Goal: Transaction & Acquisition: Purchase product/service

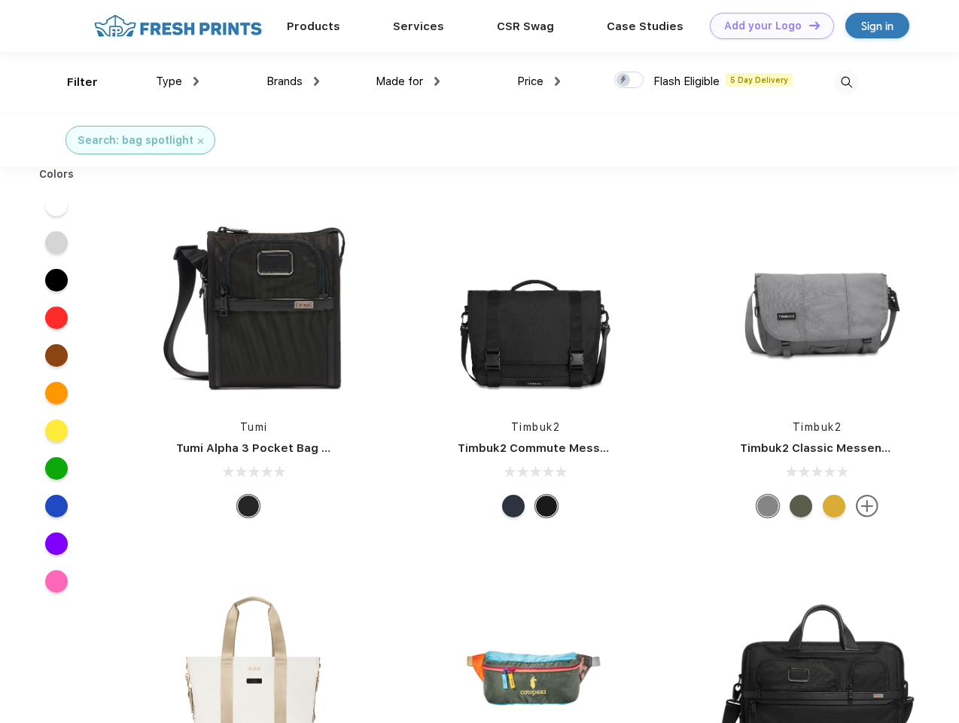
click at [766, 26] on link "Add your Logo Design Tool" at bounding box center [772, 26] width 124 height 26
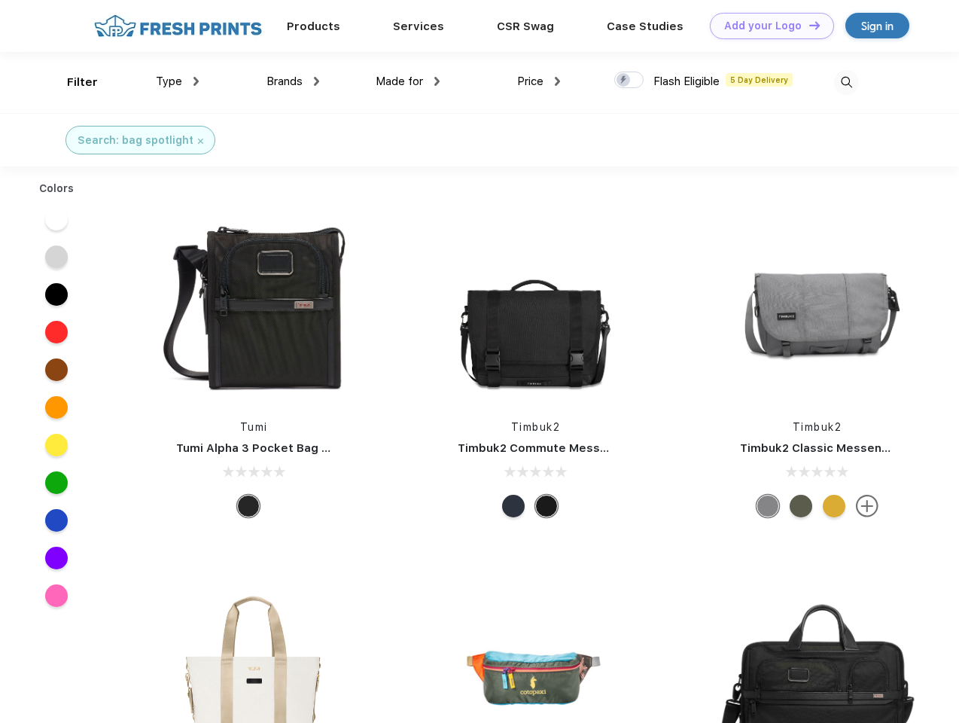
click at [0, 0] on div "Design Tool" at bounding box center [0, 0] width 0 height 0
click at [808, 25] on link "Add your Logo Design Tool" at bounding box center [772, 26] width 124 height 26
click at [72, 82] on div "Filter" at bounding box center [82, 82] width 31 height 17
click at [178, 81] on span "Type" at bounding box center [169, 82] width 26 height 14
click at [293, 81] on span "Brands" at bounding box center [284, 82] width 36 height 14
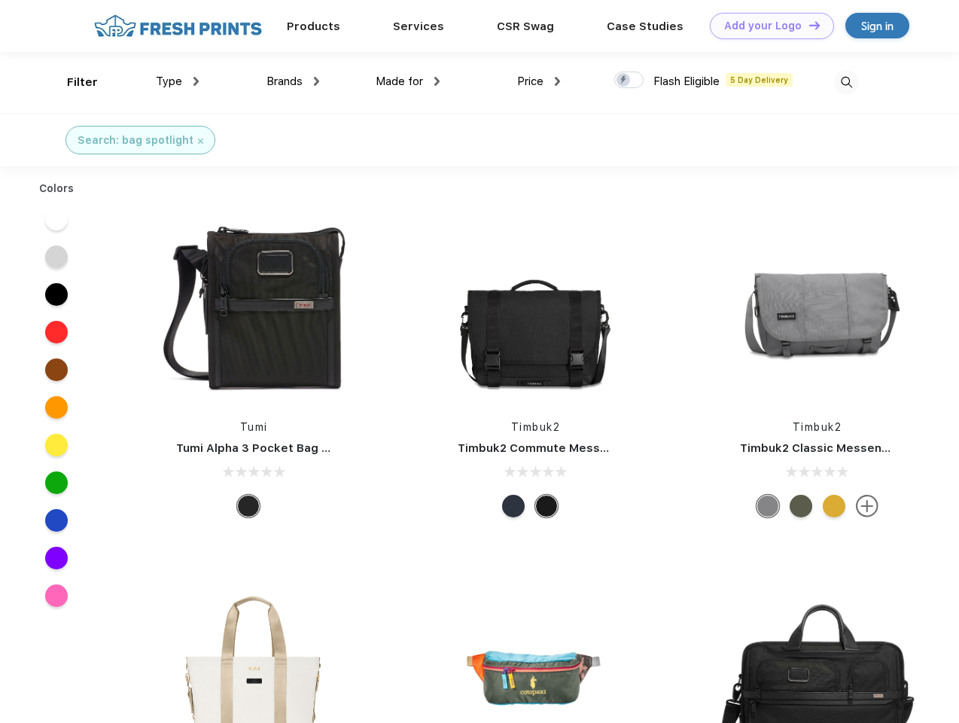
click at [408, 81] on span "Made for" at bounding box center [399, 82] width 47 height 14
click at [539, 81] on span "Price" at bounding box center [530, 82] width 26 height 14
click at [629, 81] on div at bounding box center [628, 79] width 29 height 17
click at [624, 81] on input "checkbox" at bounding box center [619, 76] width 10 height 10
click at [846, 82] on img at bounding box center [846, 82] width 25 height 25
